Goal: Task Accomplishment & Management: Manage account settings

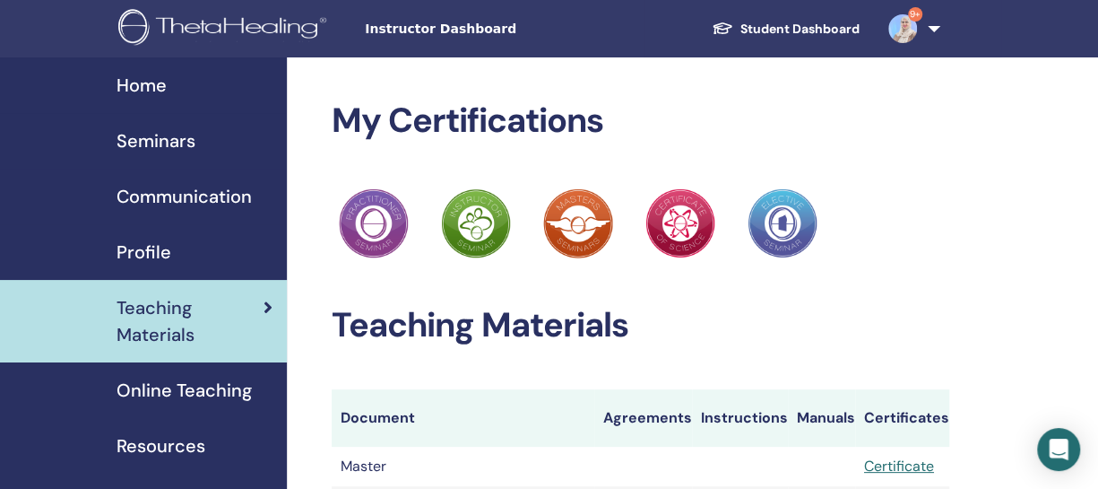
click at [126, 138] on span "Seminars" at bounding box center [156, 140] width 79 height 27
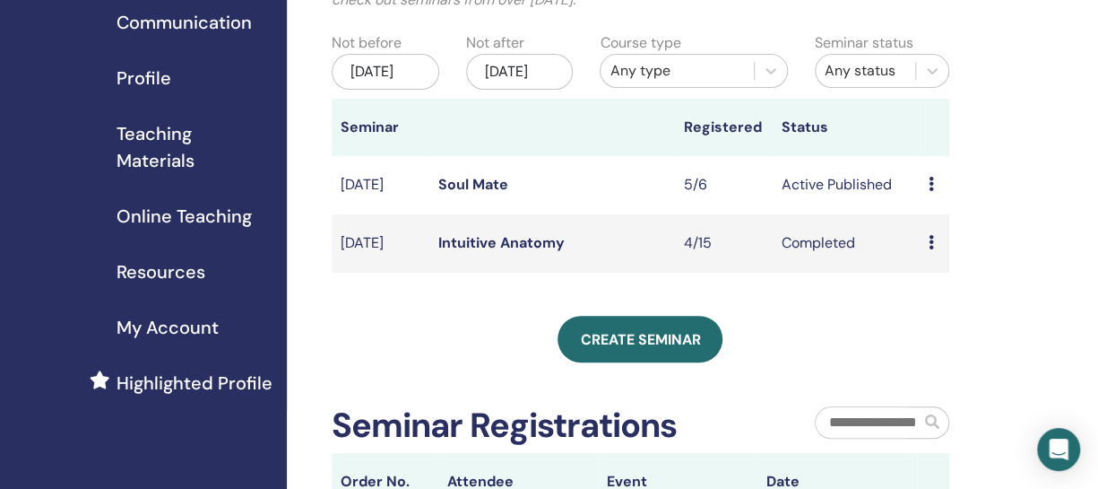
scroll to position [179, 0]
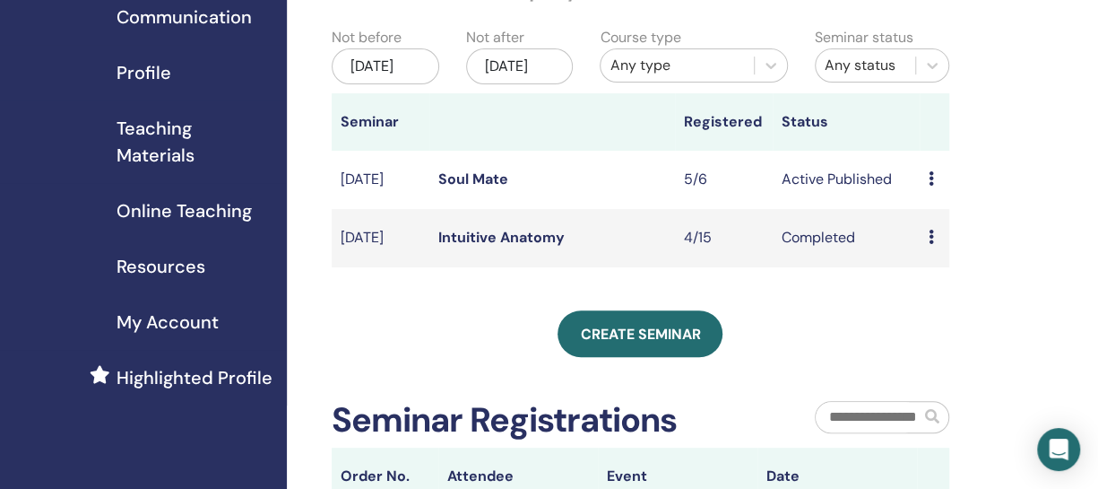
click at [468, 188] on link "Soul Mate" at bounding box center [473, 178] width 70 height 19
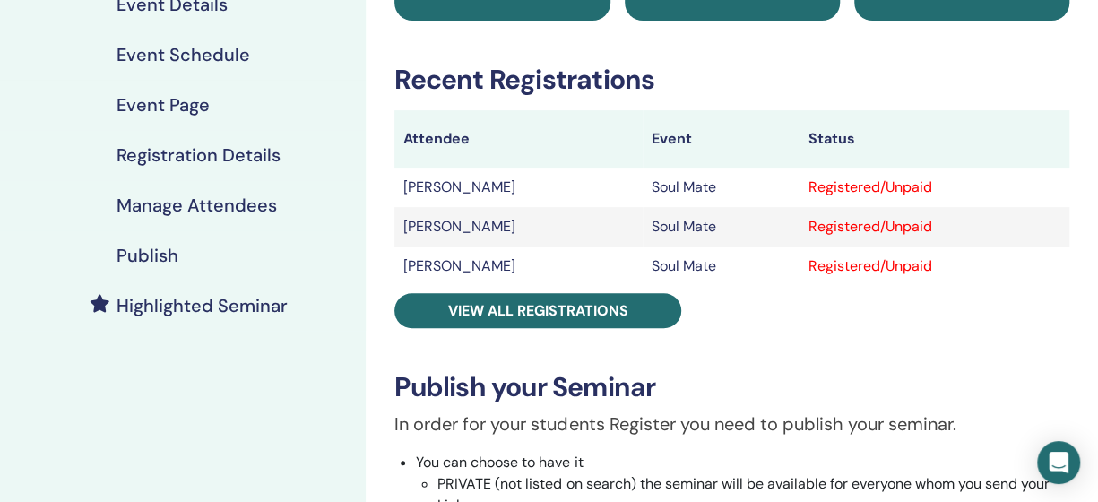
scroll to position [269, 0]
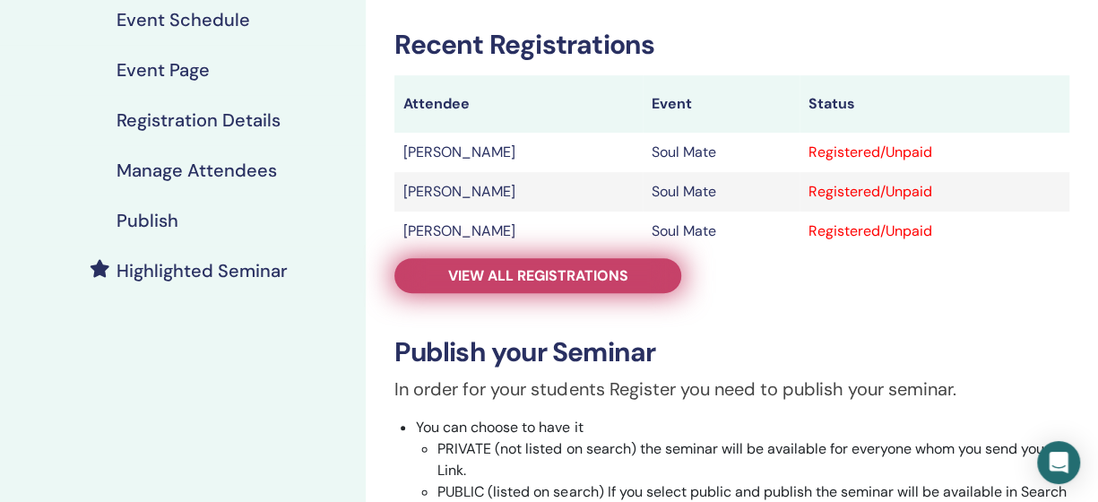
click at [532, 270] on span "View all registrations" at bounding box center [538, 275] width 180 height 19
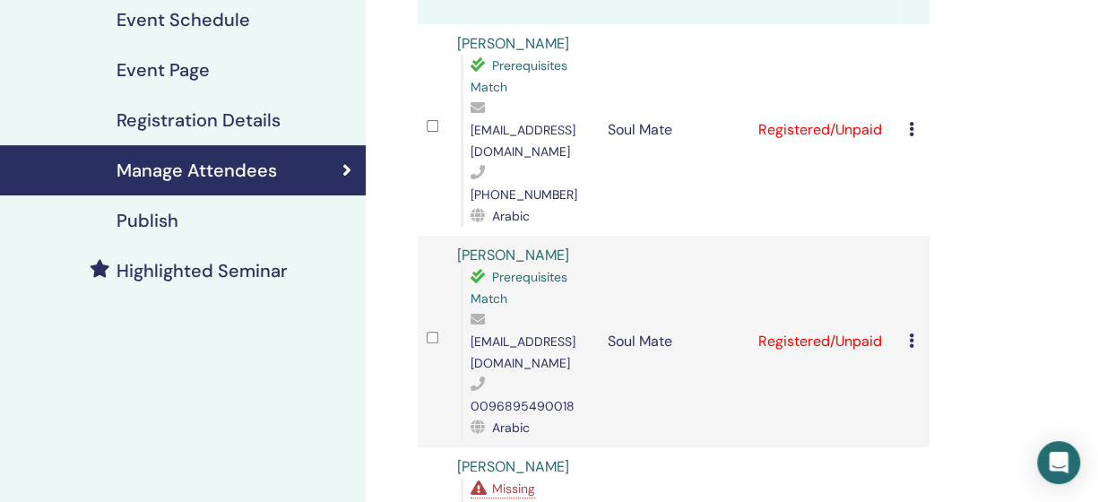
click at [911, 122] on icon at bounding box center [910, 129] width 5 height 14
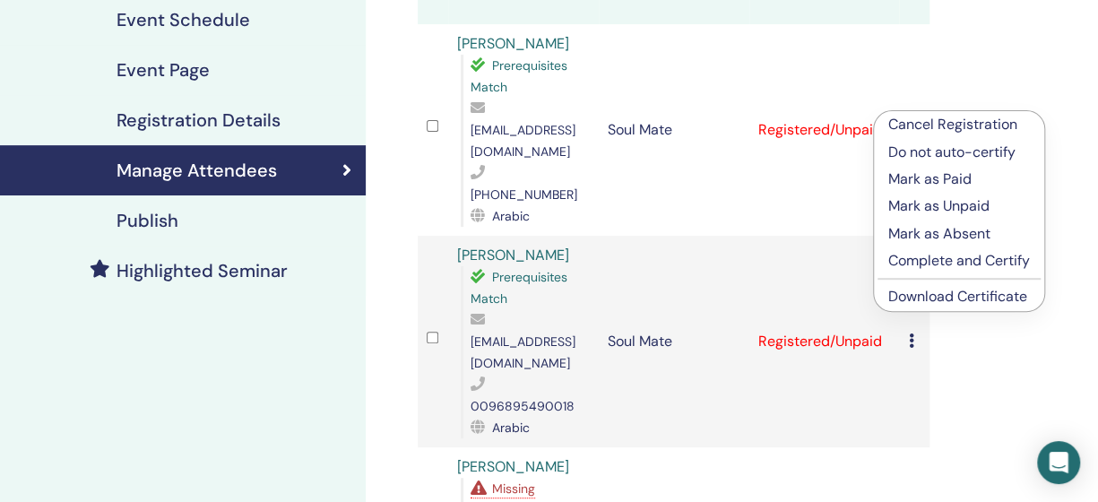
click at [971, 300] on link "Download Certificate" at bounding box center [958, 296] width 139 height 19
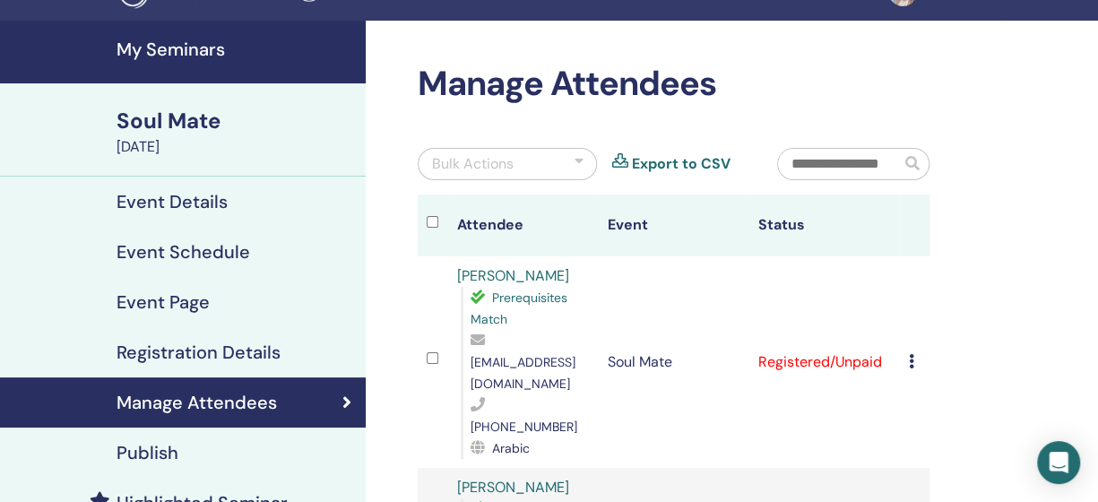
scroll to position [90, 0]
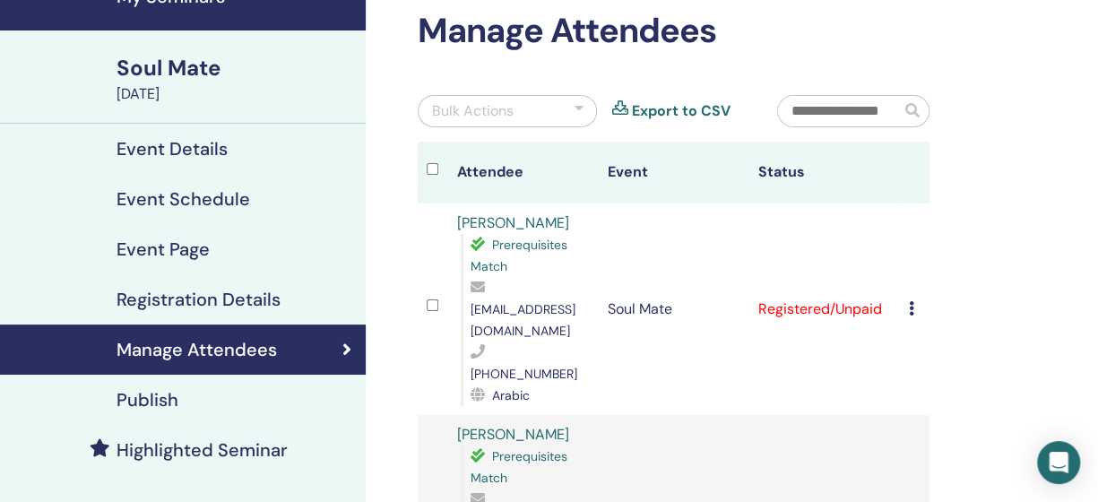
click at [909, 299] on div "Cancel Registration Do not auto-certify Mark as Paid Mark as Unpaid Mark as Abs…" at bounding box center [914, 310] width 13 height 22
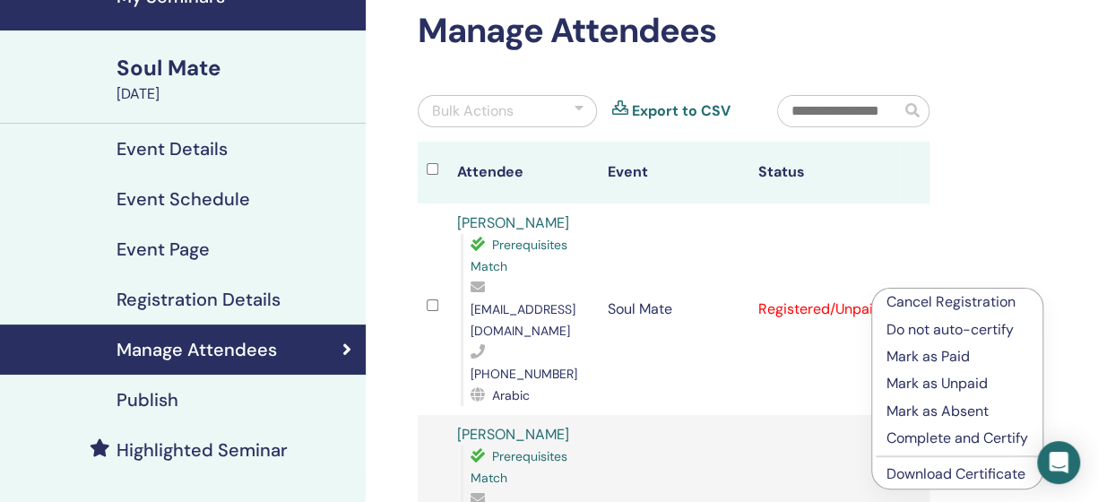
click at [915, 440] on p "Complete and Certify" at bounding box center [958, 439] width 142 height 22
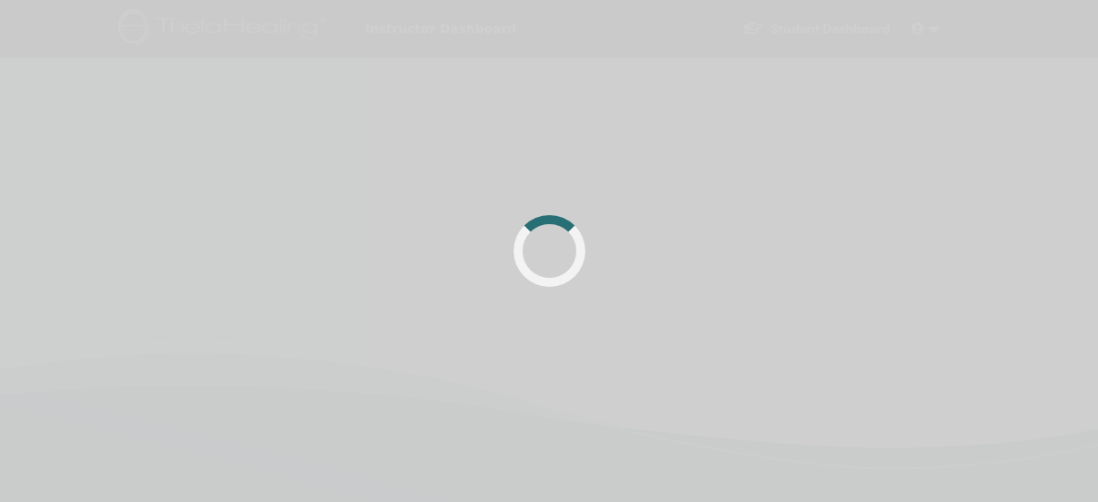
scroll to position [90, 0]
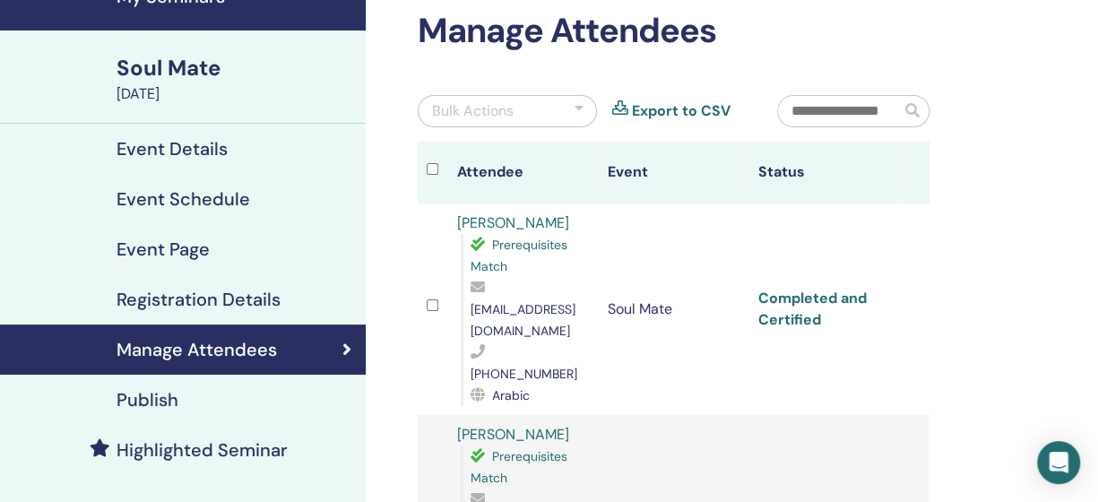
click at [836, 289] on link "Completed and Certified" at bounding box center [813, 309] width 109 height 40
drag, startPoint x: 798, startPoint y: 286, endPoint x: 936, endPoint y: 356, distance: 154.8
drag, startPoint x: 801, startPoint y: 282, endPoint x: 924, endPoint y: 358, distance: 144.1
click at [924, 358] on td at bounding box center [914, 310] width 30 height 212
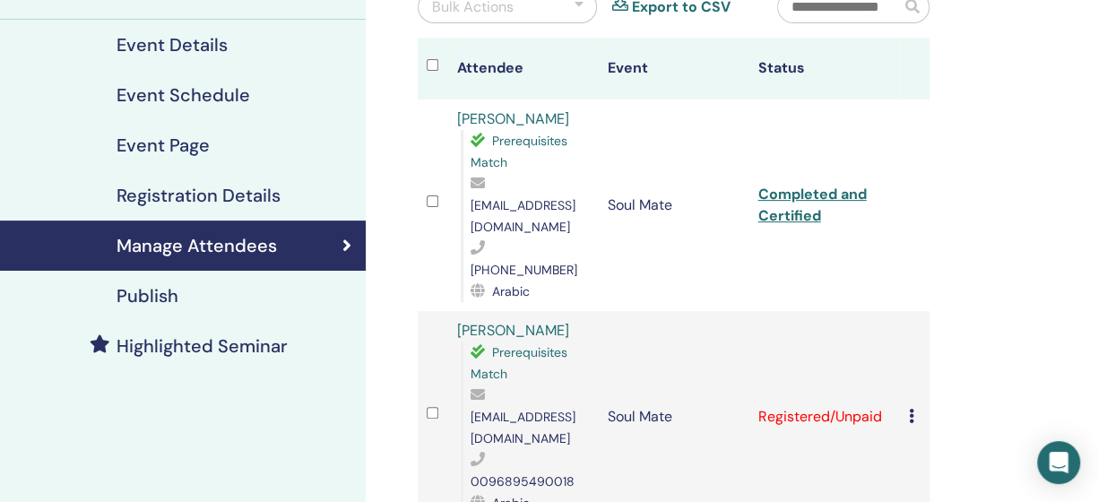
scroll to position [269, 0]
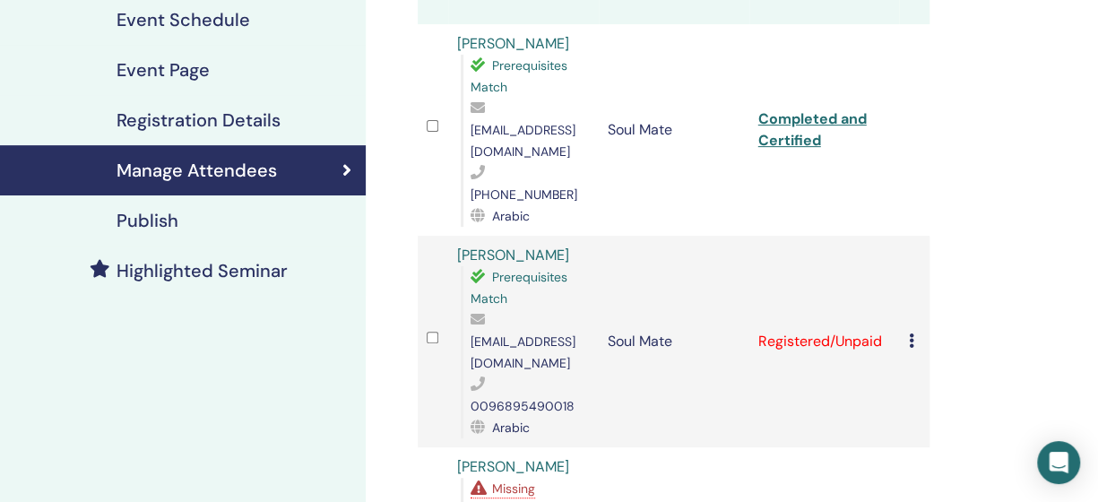
click at [910, 334] on icon at bounding box center [910, 341] width 5 height 14
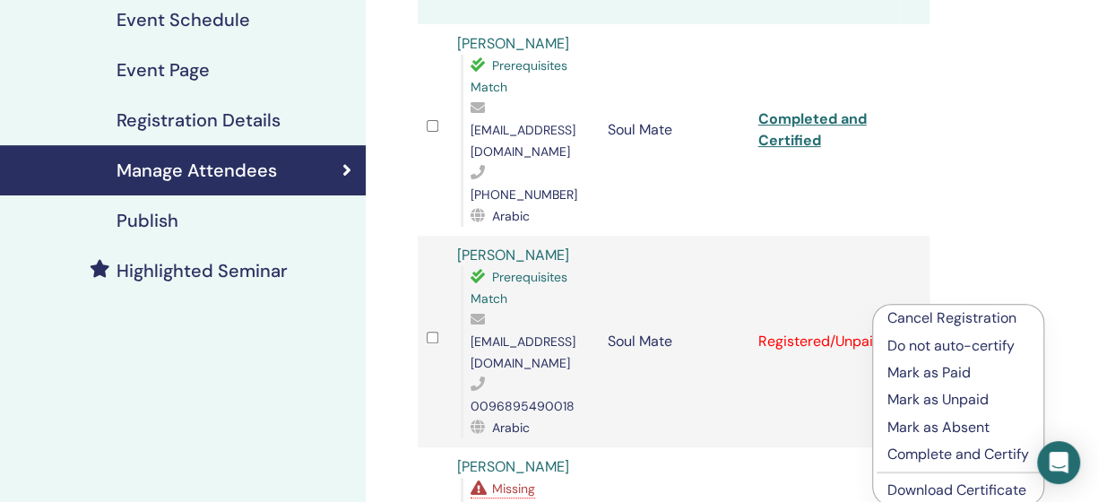
click at [924, 456] on p "Complete and Certify" at bounding box center [959, 455] width 142 height 22
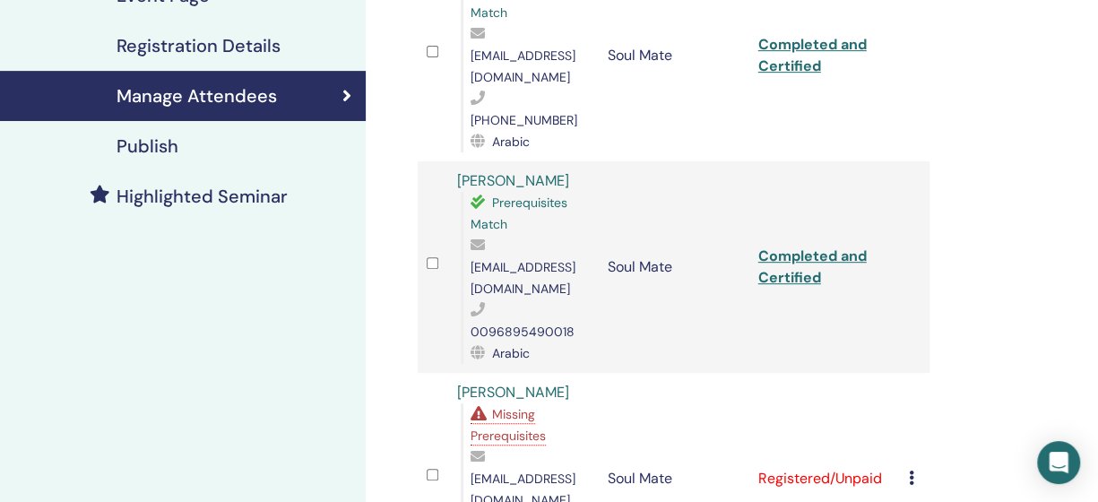
scroll to position [538, 0]
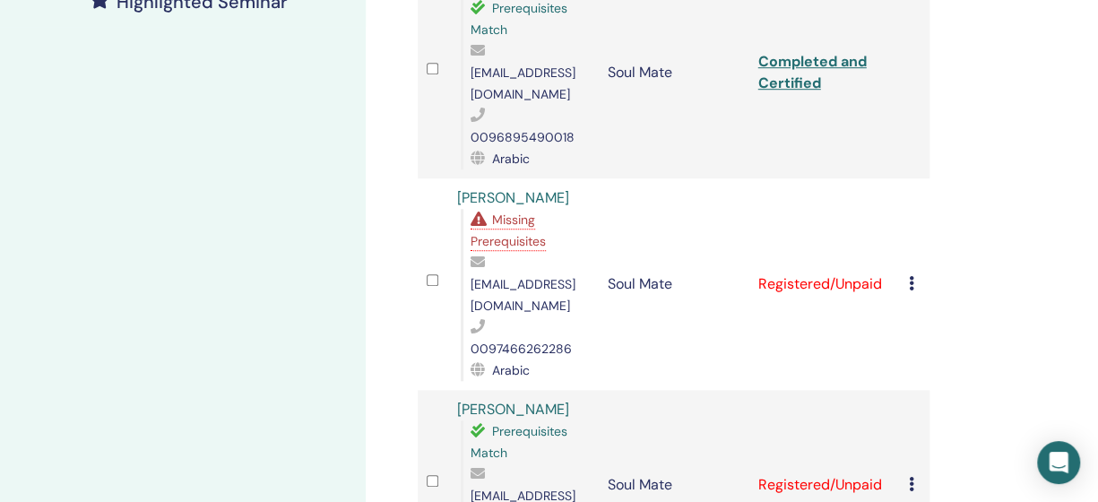
click at [911, 276] on icon at bounding box center [910, 283] width 5 height 14
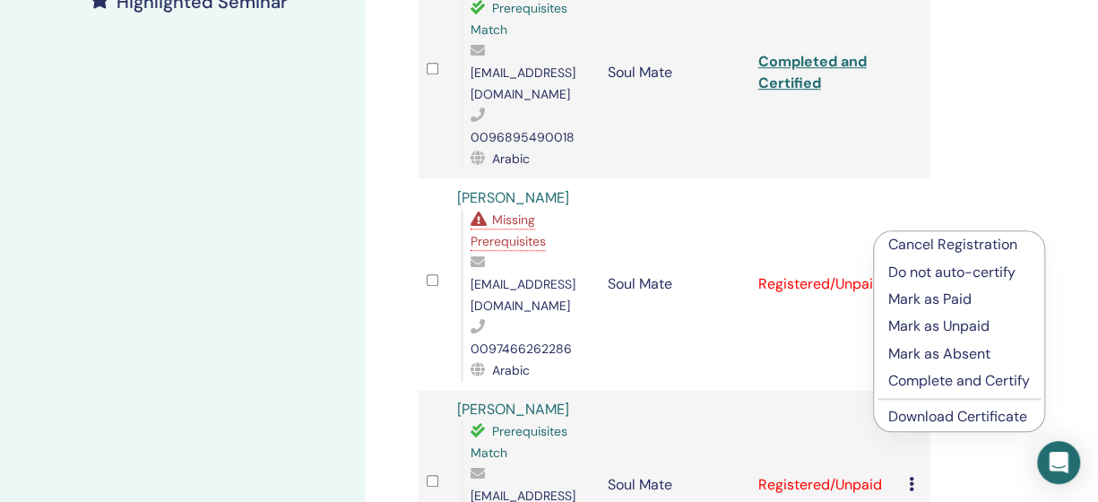
click at [909, 382] on p "Complete and Certify" at bounding box center [960, 381] width 142 height 22
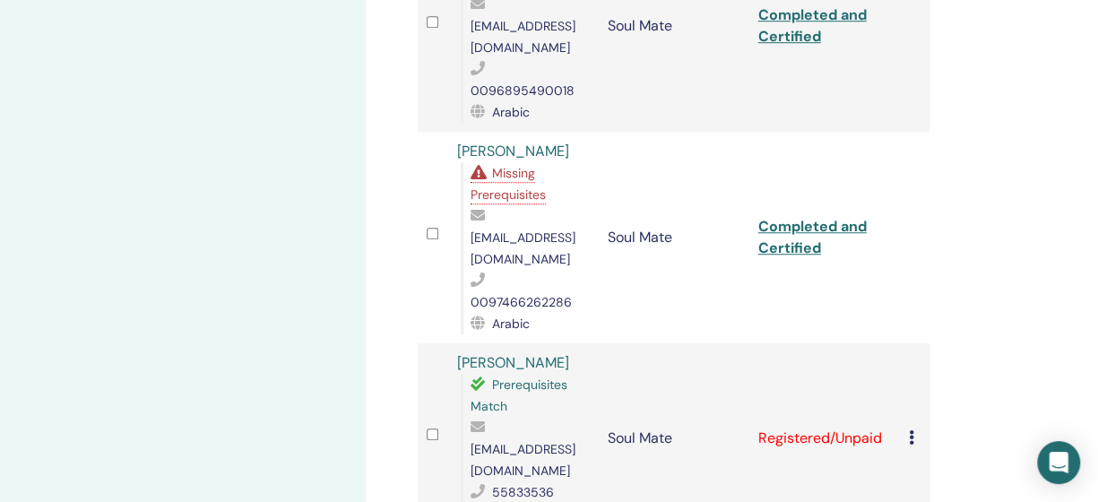
scroll to position [807, 0]
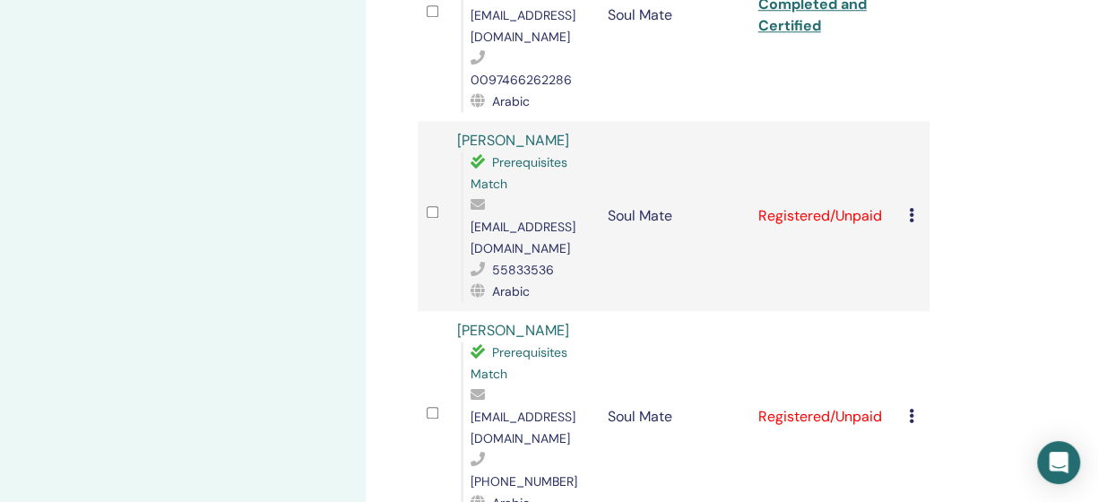
click at [911, 208] on icon at bounding box center [910, 215] width 5 height 14
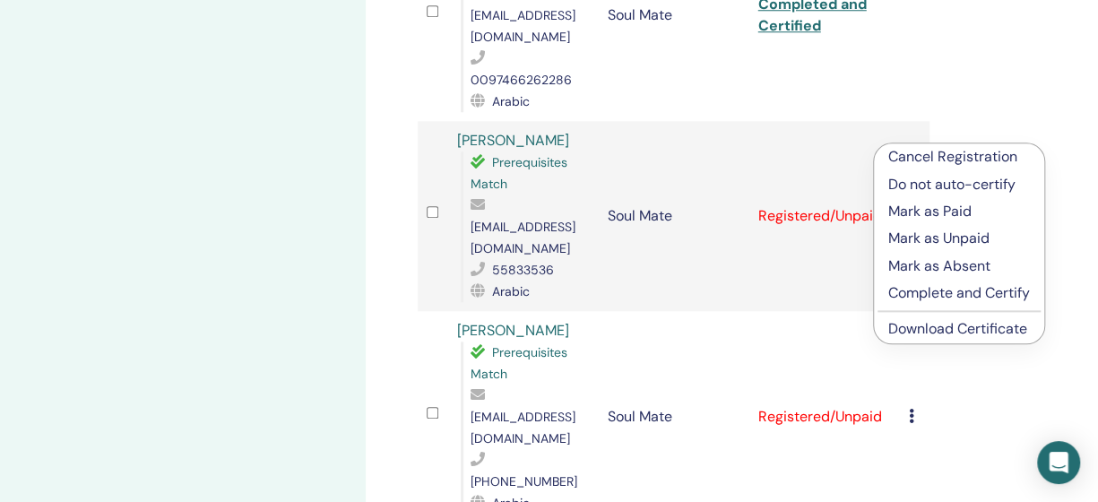
click at [958, 291] on p "Complete and Certify" at bounding box center [960, 293] width 142 height 22
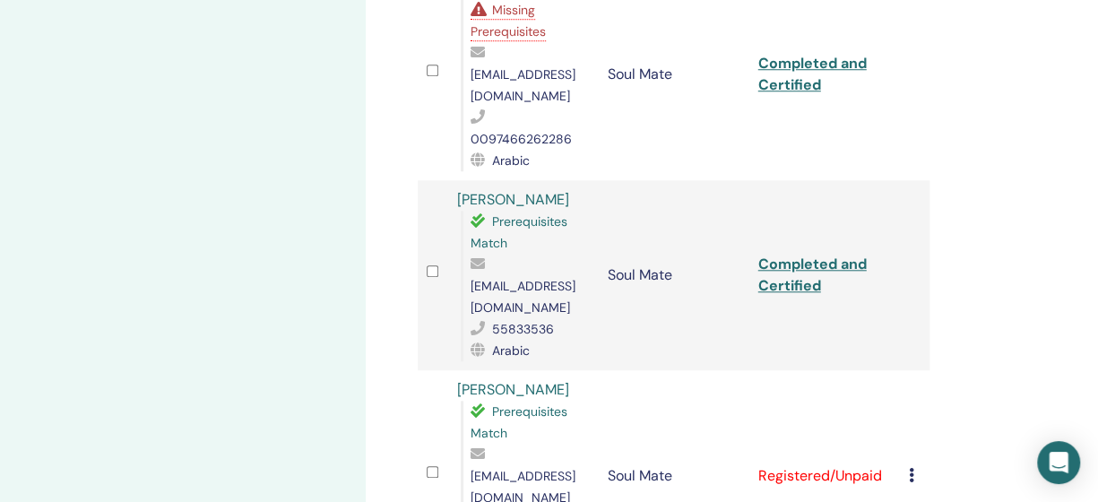
scroll to position [897, 0]
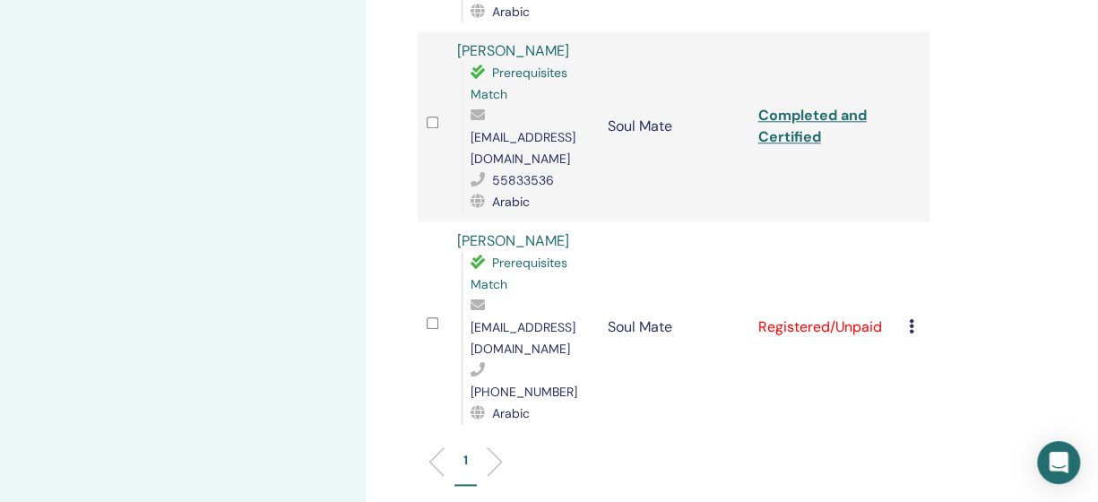
click at [911, 319] on icon at bounding box center [910, 326] width 5 height 14
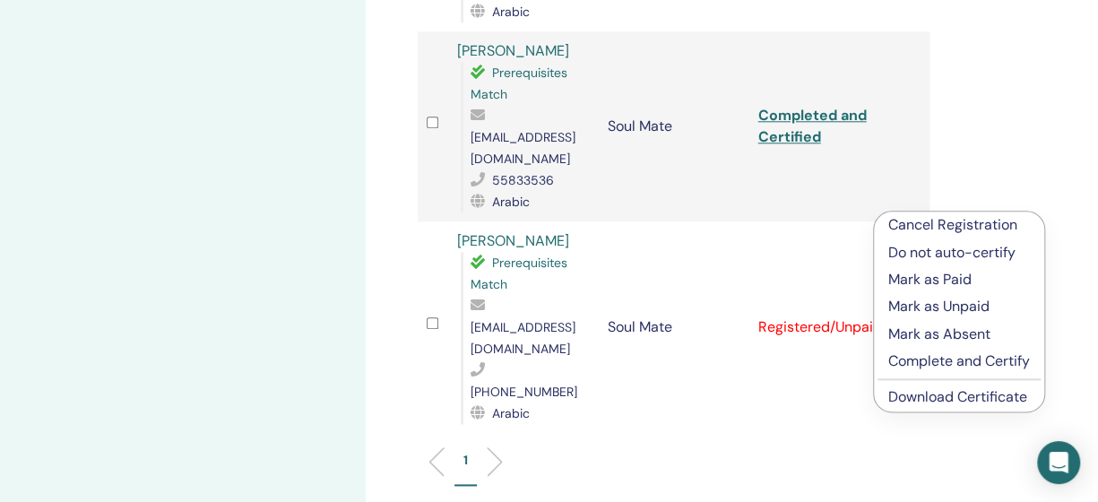
click at [941, 356] on p "Complete and Certify" at bounding box center [960, 362] width 142 height 22
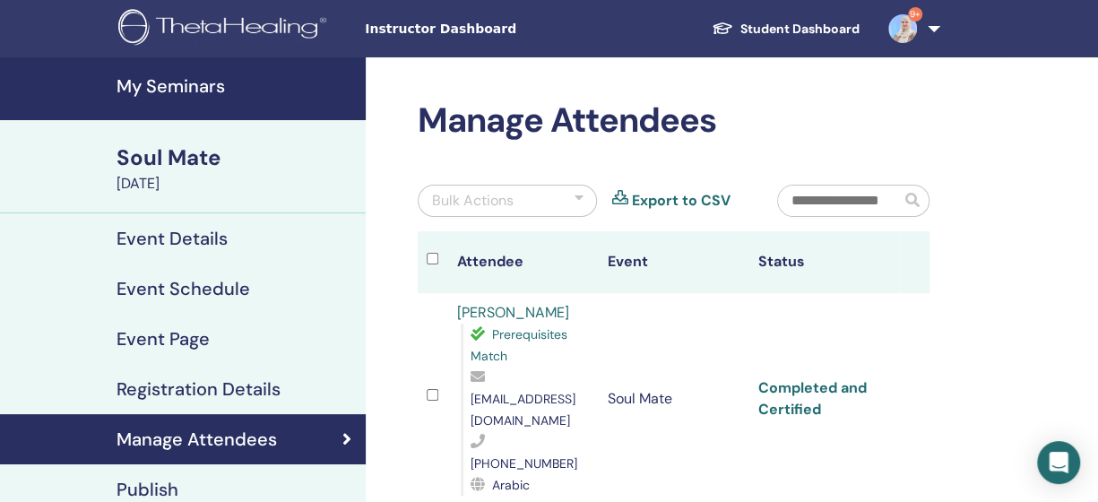
click at [803, 378] on link "Completed and Certified" at bounding box center [813, 398] width 109 height 40
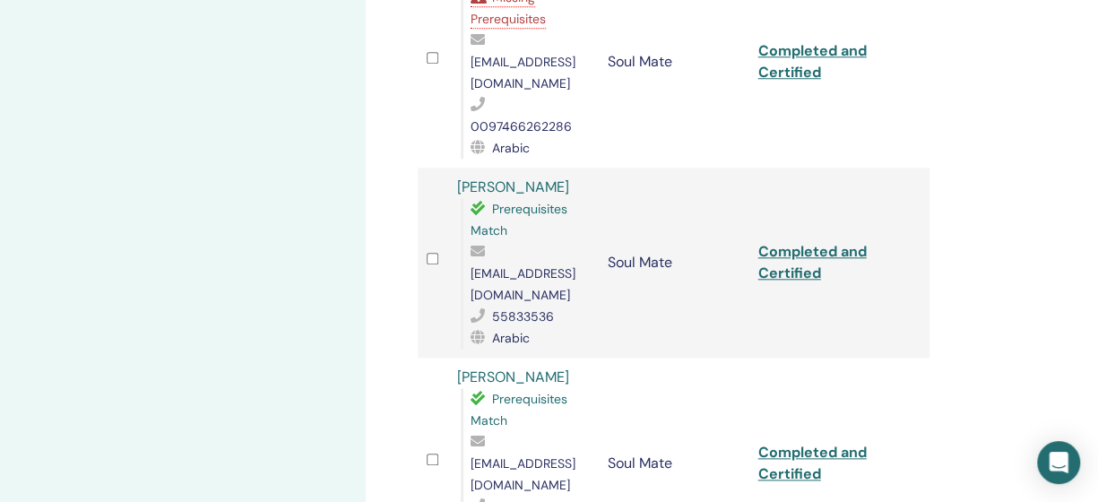
scroll to position [807, 0]
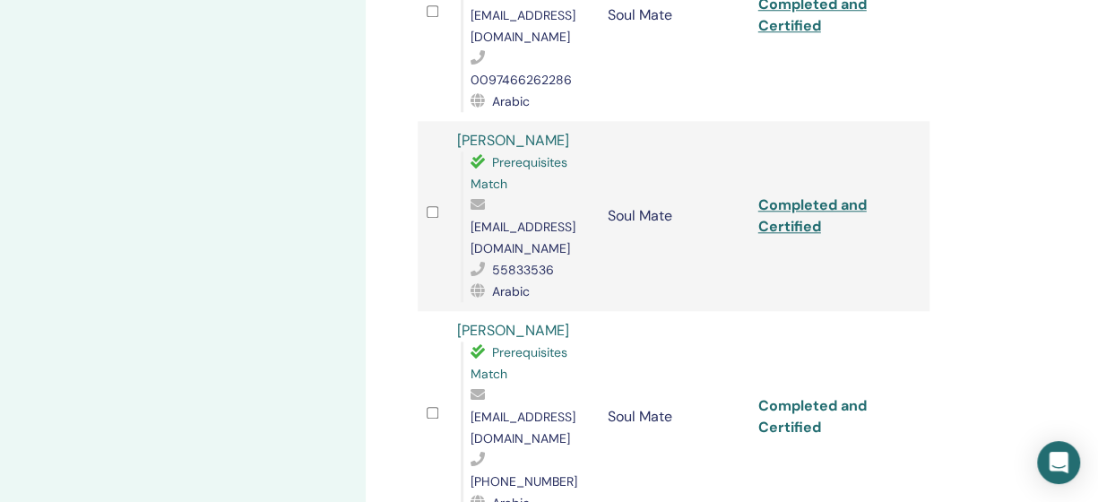
drag, startPoint x: 796, startPoint y: 297, endPoint x: 768, endPoint y: 312, distance: 32.5
click at [799, 195] on link "Completed and Certified" at bounding box center [813, 215] width 109 height 40
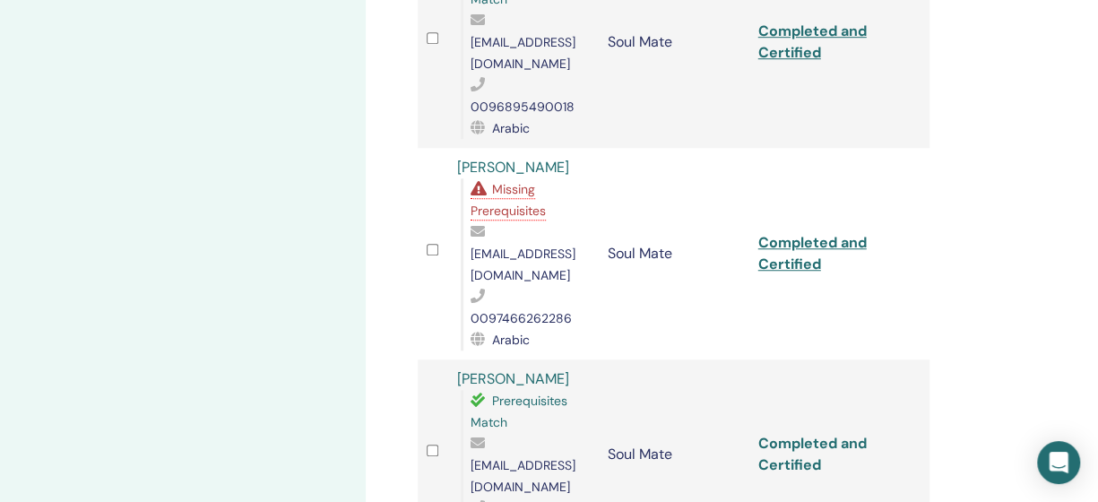
scroll to position [538, 0]
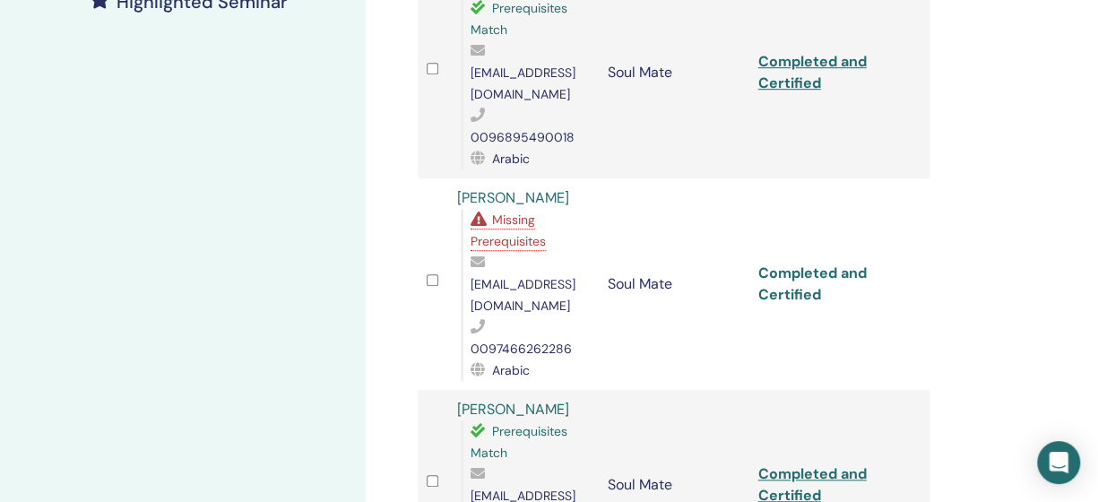
click at [805, 264] on link "Completed and Certified" at bounding box center [813, 284] width 109 height 40
click at [831, 264] on link "Completed and Certified" at bounding box center [813, 284] width 109 height 40
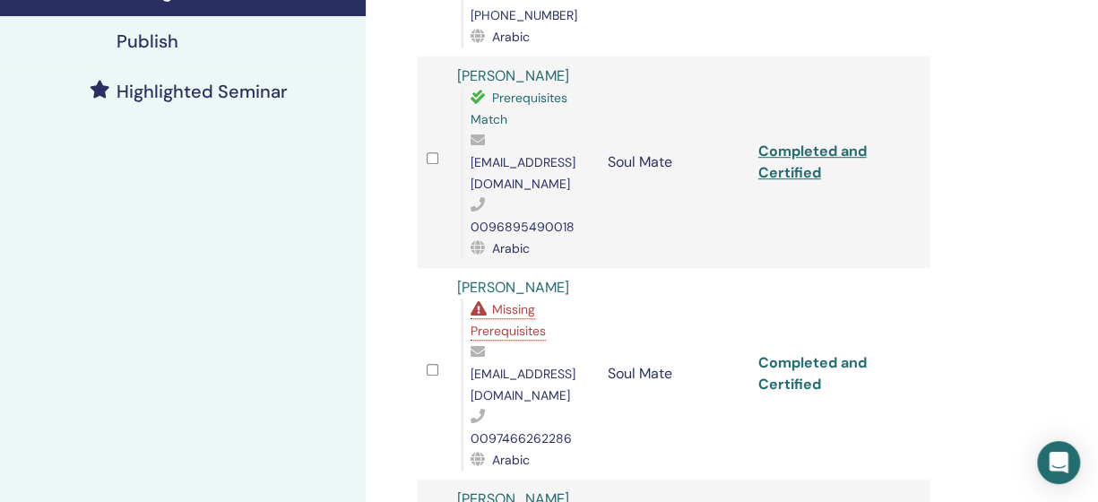
scroll to position [359, 0]
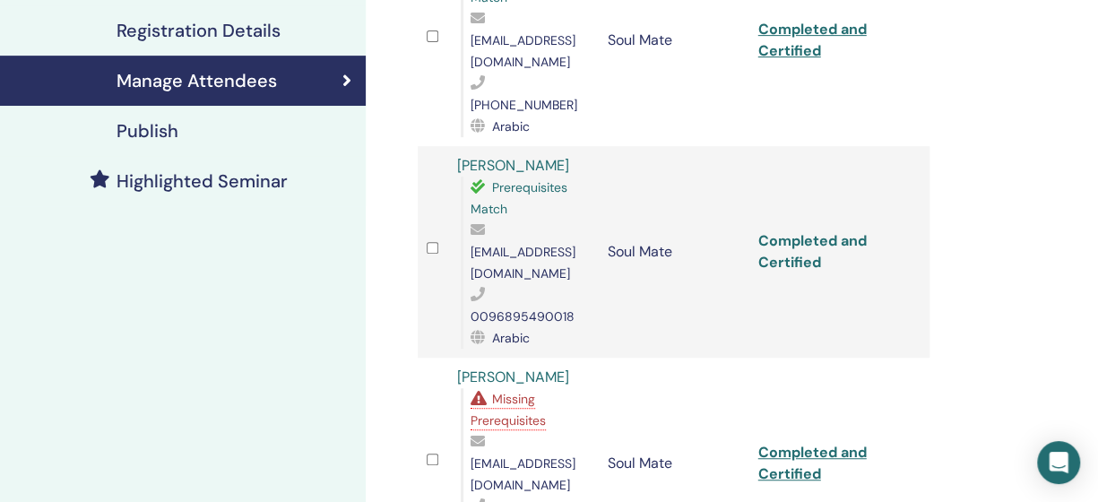
click at [829, 231] on link "Completed and Certified" at bounding box center [813, 251] width 109 height 40
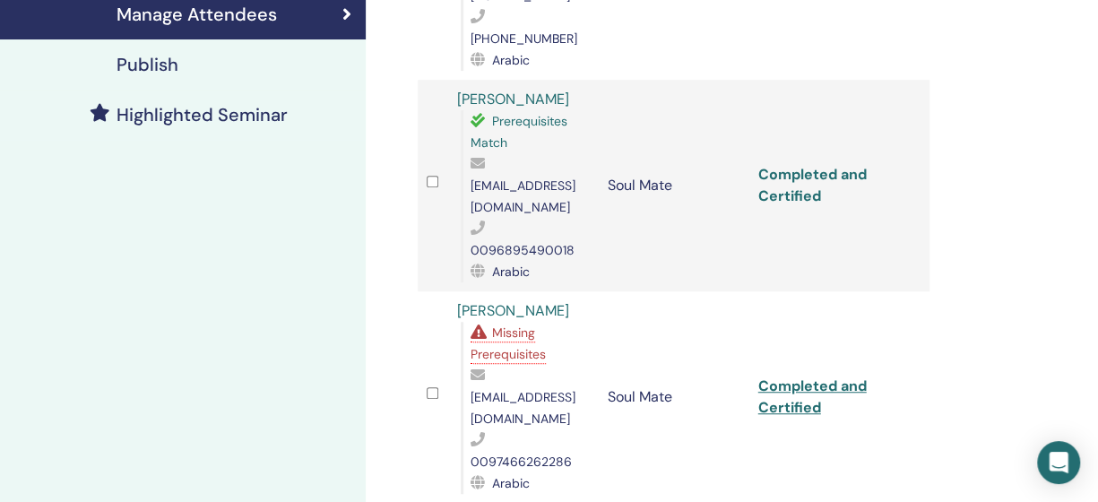
scroll to position [538, 0]
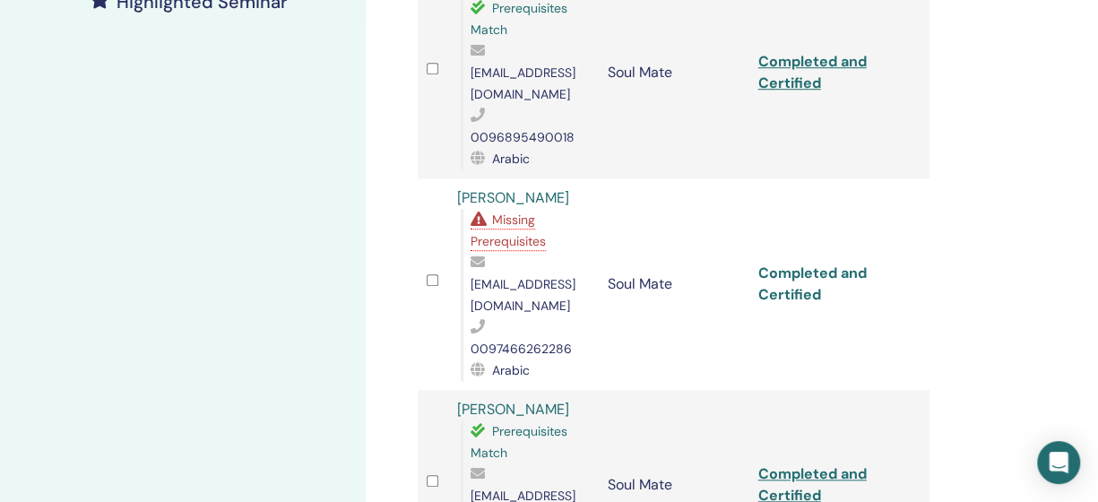
click at [834, 264] on link "Completed and Certified" at bounding box center [813, 284] width 109 height 40
